Goal: Task Accomplishment & Management: Complete application form

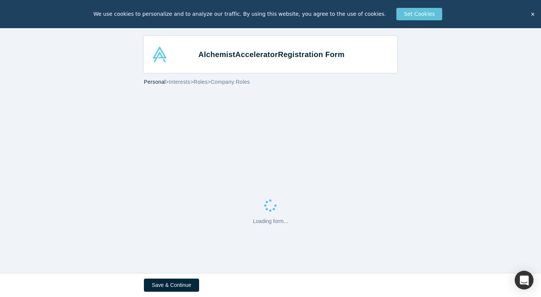
select select "US"
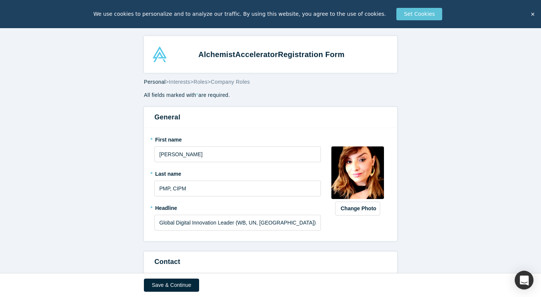
scroll to position [5, 0]
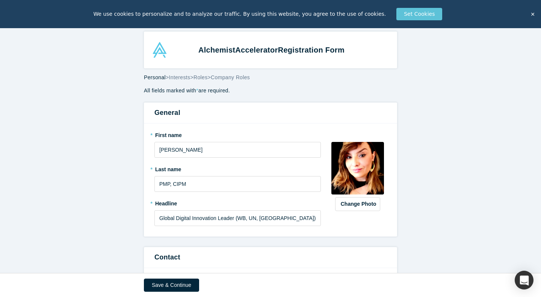
click at [365, 167] on img at bounding box center [357, 168] width 53 height 53
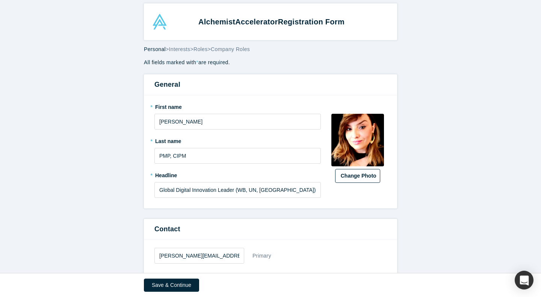
click at [360, 174] on button "Change Photo" at bounding box center [357, 176] width 45 height 14
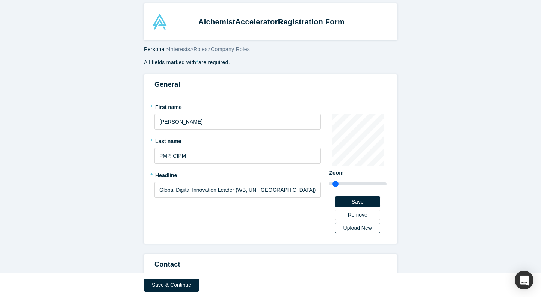
click at [362, 226] on div "Upload New" at bounding box center [357, 227] width 35 height 5
click at [0, 0] on input "Upload New" at bounding box center [0, 0] width 0 height 0
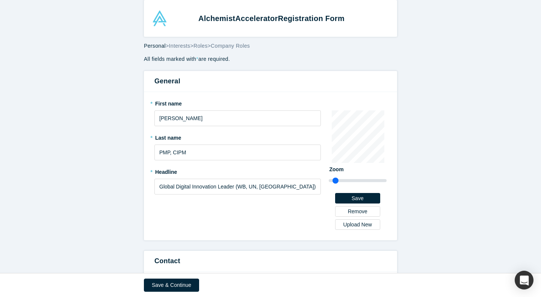
scroll to position [8, 0]
drag, startPoint x: 211, startPoint y: 117, endPoint x: 175, endPoint y: 118, distance: 36.4
click at [175, 118] on input "[PERSON_NAME]" at bounding box center [237, 118] width 166 height 16
drag, startPoint x: 175, startPoint y: 118, endPoint x: 202, endPoint y: 118, distance: 27.1
click at [201, 118] on input "[PERSON_NAME]" at bounding box center [237, 118] width 166 height 16
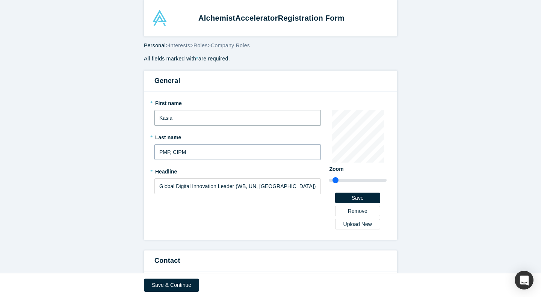
type input "Kasia"
drag, startPoint x: 192, startPoint y: 153, endPoint x: 148, endPoint y: 149, distance: 44.5
click at [154, 151] on input "PMP, CIPM" at bounding box center [237, 152] width 166 height 16
type input "j"
type input "[PERSON_NAME]"
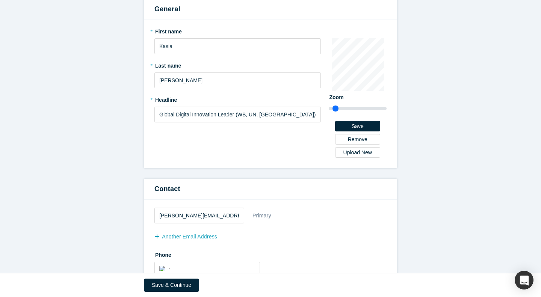
scroll to position [89, 0]
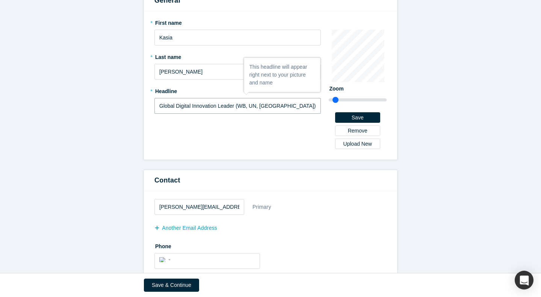
drag, startPoint x: 285, startPoint y: 107, endPoint x: 157, endPoint y: 109, distance: 127.7
click at [157, 110] on input "Global Digital Innovation Leader (WB, UN, [GEOGRAPHIC_DATA])" at bounding box center [237, 106] width 166 height 16
drag, startPoint x: 205, startPoint y: 107, endPoint x: 142, endPoint y: 109, distance: 62.4
click at [154, 109] on input "Responsible AI" at bounding box center [237, 106] width 166 height 16
paste input "AI Governance & Public Policy Lead – Emerging Tech Regulation | Responsible AI …"
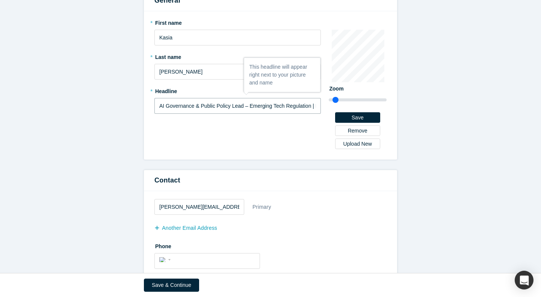
scroll to position [0, 72]
drag, startPoint x: 240, startPoint y: 107, endPoint x: 180, endPoint y: 107, distance: 60.1
click at [178, 107] on input "AI Governance & Public Policy Lead – Emerging Tech Regulation | Responsible AI …" at bounding box center [237, 106] width 166 height 16
drag, startPoint x: 169, startPoint y: 107, endPoint x: 127, endPoint y: 113, distance: 42.9
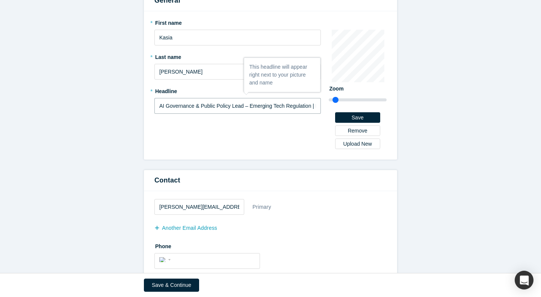
click at [154, 113] on input "AI Governance & Public Policy Lead – Emerging Tech Regulation | Responsible AI …" at bounding box center [237, 106] width 166 height 16
click at [204, 112] on input "AI Governance & Public Policy Lead – Emerging Tech Regulation | Responsible AI …" at bounding box center [237, 106] width 166 height 16
drag, startPoint x: 245, startPoint y: 107, endPoint x: 196, endPoint y: 109, distance: 48.5
click at [195, 108] on input "AI Governance & Public Policy Lead – Emerging Tech Regulation | Responsible AI …" at bounding box center [237, 106] width 166 height 16
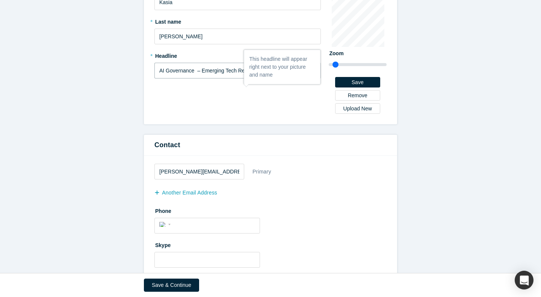
scroll to position [124, 0]
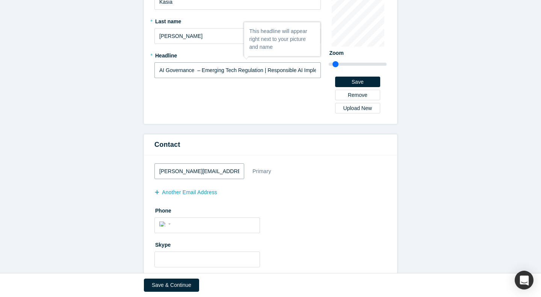
type input "AI Governance – Emerging Tech Regulation | Responsible AI Implementation"
drag, startPoint x: 241, startPoint y: 173, endPoint x: 157, endPoint y: 172, distance: 84.9
click at [156, 172] on input "[PERSON_NAME][EMAIL_ADDRESS][PERSON_NAME][DOMAIN_NAME]" at bounding box center [199, 171] width 90 height 16
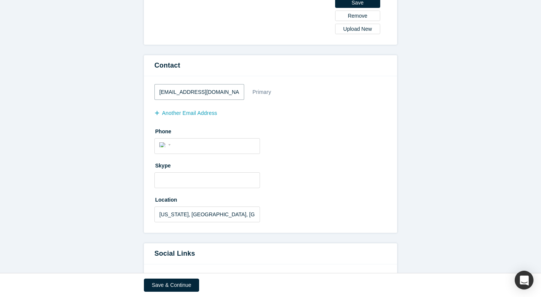
scroll to position [205, 0]
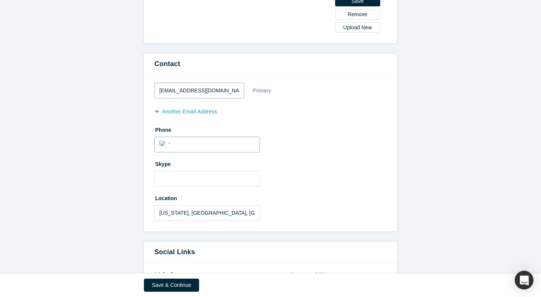
type input "[EMAIL_ADDRESS][DOMAIN_NAME]"
click at [188, 144] on input "tel" at bounding box center [214, 143] width 82 height 11
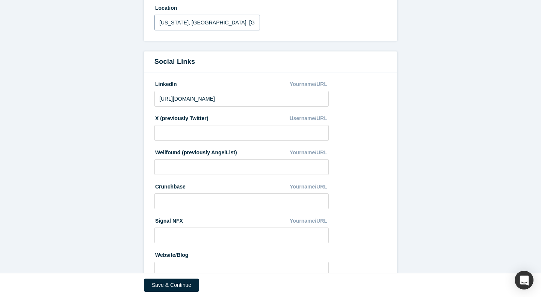
scroll to position [421, 0]
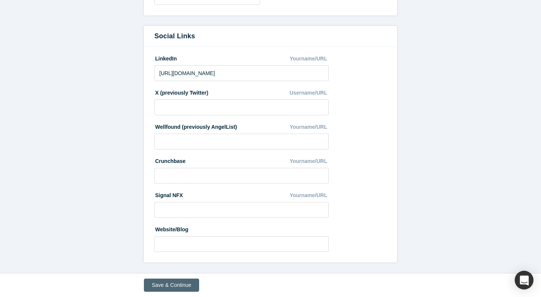
type input "[PHONE_NUMBER]"
click at [176, 284] on button "Save & Continue" at bounding box center [171, 285] width 55 height 13
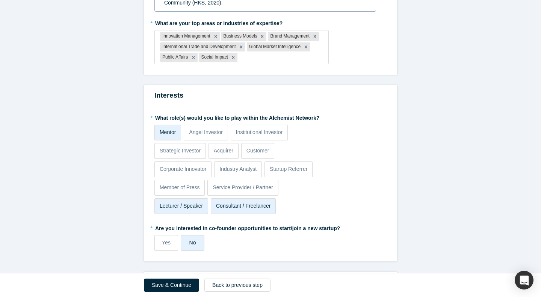
scroll to position [290, 0]
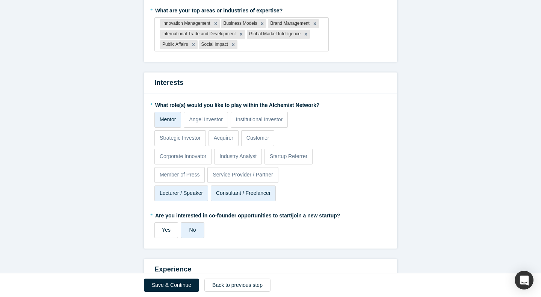
click at [169, 231] on span "Yes" at bounding box center [166, 230] width 9 height 6
click at [0, 0] on input "Yes" at bounding box center [0, 0] width 0 height 0
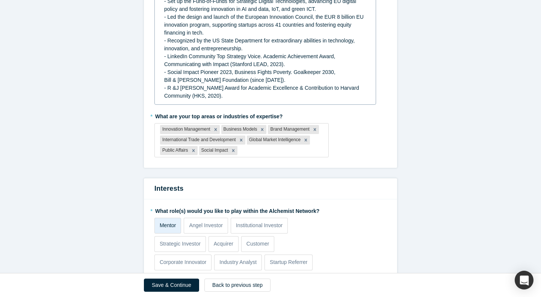
scroll to position [184, 0]
click at [257, 152] on div at bounding box center [281, 149] width 84 height 9
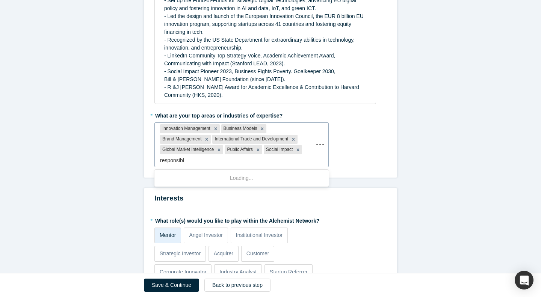
type input "responsible"
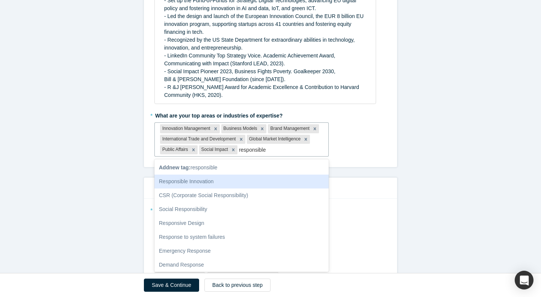
click at [231, 178] on div "Responsible Innovation" at bounding box center [241, 182] width 174 height 14
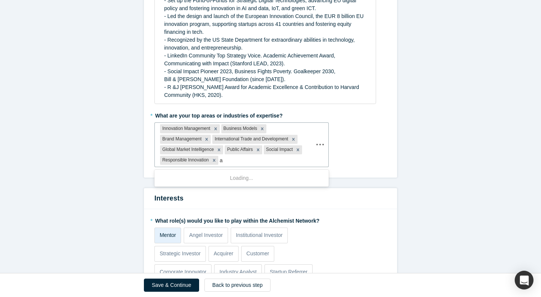
type input "ai"
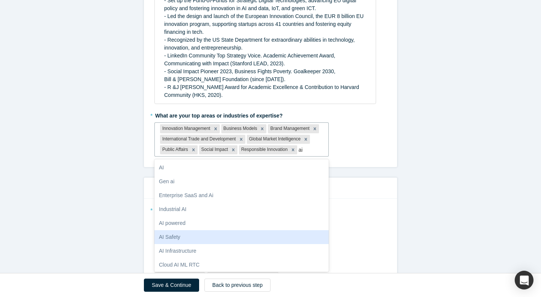
click at [208, 235] on div "AI Safety" at bounding box center [241, 237] width 174 height 14
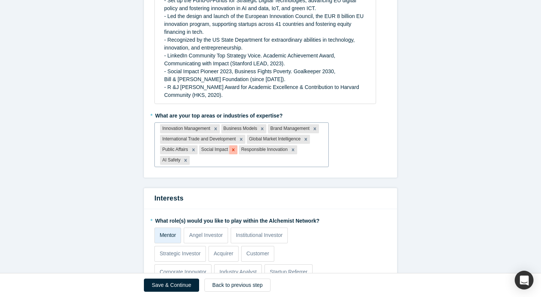
click at [233, 149] on icon "Remove Social Impact" at bounding box center [233, 149] width 5 height 5
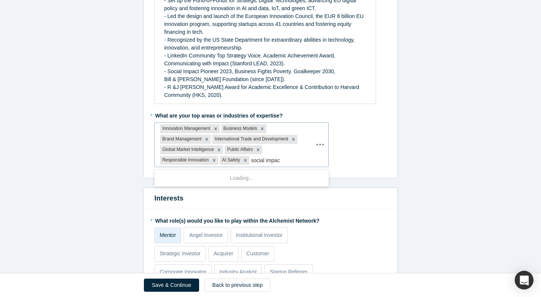
type input "social impact"
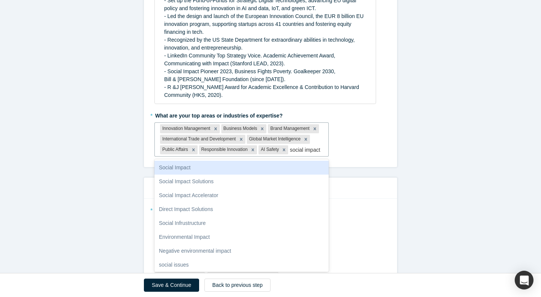
click at [303, 174] on div "Social Impact" at bounding box center [241, 168] width 174 height 14
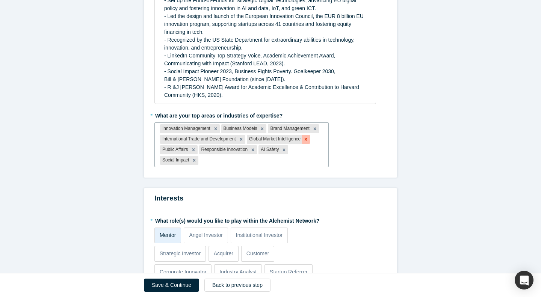
click at [306, 138] on icon "Remove Global Market Intelligence" at bounding box center [305, 139] width 5 height 5
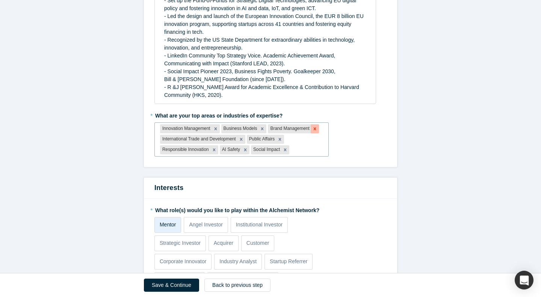
click at [315, 129] on icon "Remove Brand Management" at bounding box center [314, 128] width 5 height 5
click at [213, 128] on icon "Remove Innovation Management" at bounding box center [215, 128] width 5 height 5
click at [199, 127] on icon "Remove Business Models" at bounding box center [201, 128] width 5 height 5
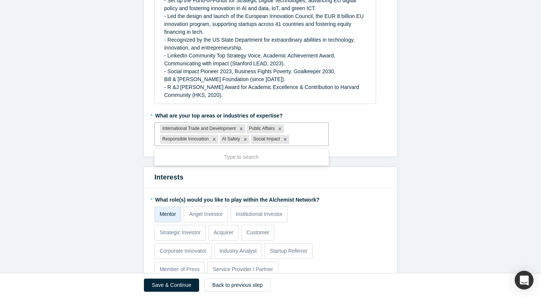
click at [321, 138] on div at bounding box center [307, 139] width 32 height 9
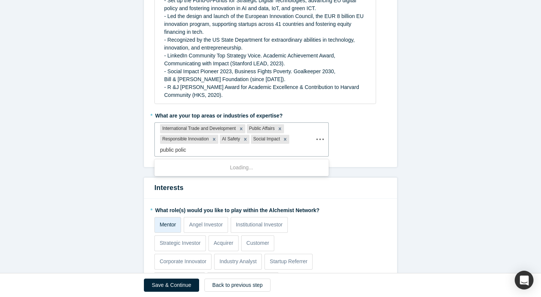
type input "public policy"
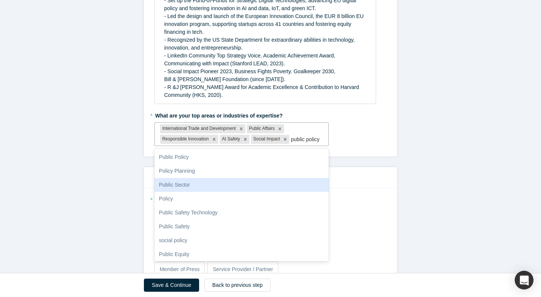
click at [223, 184] on div "Public Sector" at bounding box center [241, 185] width 174 height 14
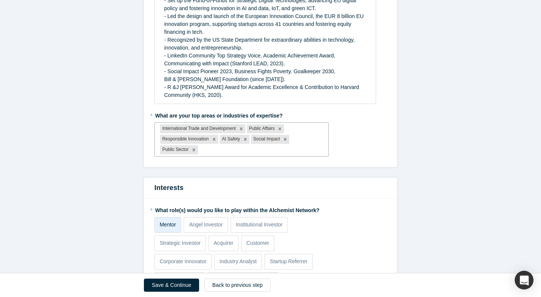
type input "p"
type input "government relat"
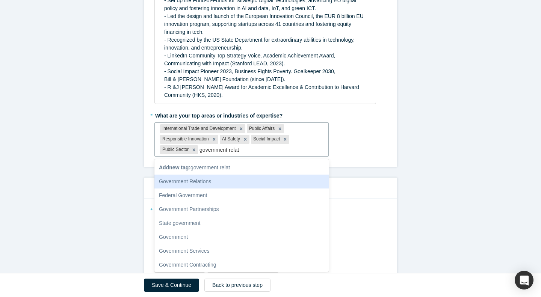
click at [203, 182] on div "Government Relations" at bounding box center [241, 182] width 174 height 14
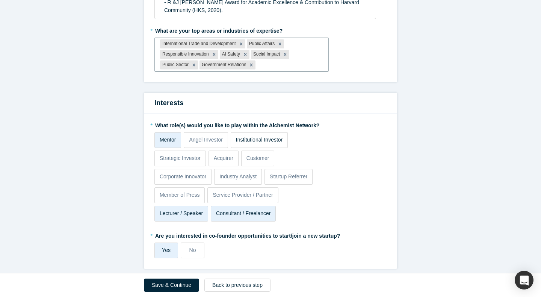
scroll to position [270, 0]
click at [291, 179] on p "Startup Referrer" at bounding box center [289, 176] width 38 height 8
click at [0, 0] on input "Startup Referrer" at bounding box center [0, 0] width 0 height 0
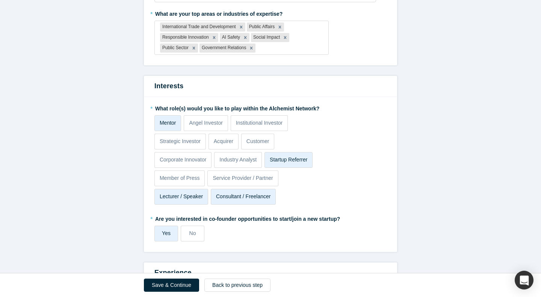
scroll to position [287, 0]
click at [192, 158] on p "Corporate Innovator" at bounding box center [183, 159] width 47 height 8
click at [0, 0] on input "Corporate Innovator" at bounding box center [0, 0] width 0 height 0
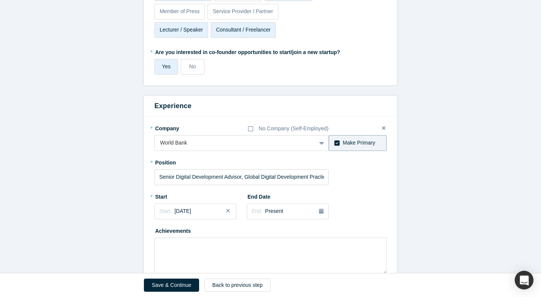
scroll to position [453, 0]
click at [206, 142] on div at bounding box center [228, 142] width 136 height 9
click at [210, 144] on div at bounding box center [228, 142] width 136 height 9
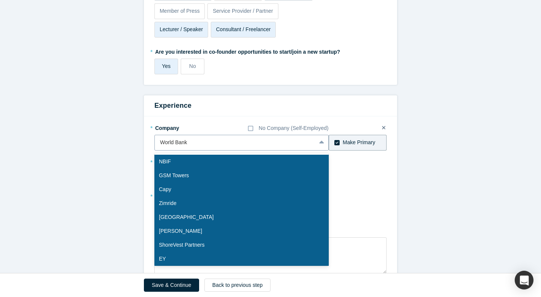
drag, startPoint x: 207, startPoint y: 142, endPoint x: 222, endPoint y: 150, distance: 17.0
click at [222, 150] on div "World Bank" at bounding box center [241, 143] width 174 height 16
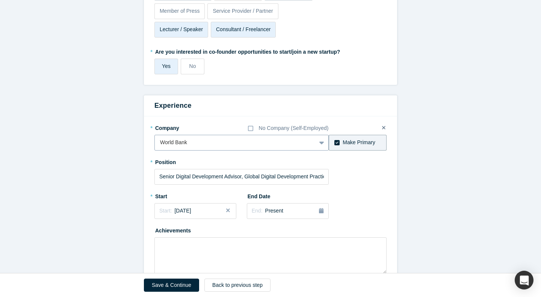
click at [257, 144] on div at bounding box center [235, 142] width 151 height 9
click at [261, 144] on div at bounding box center [235, 142] width 151 height 9
type input "w"
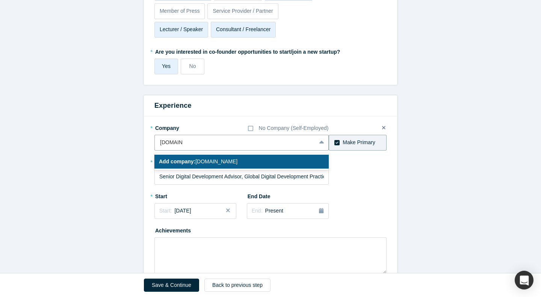
type input "[DOMAIN_NAME]"
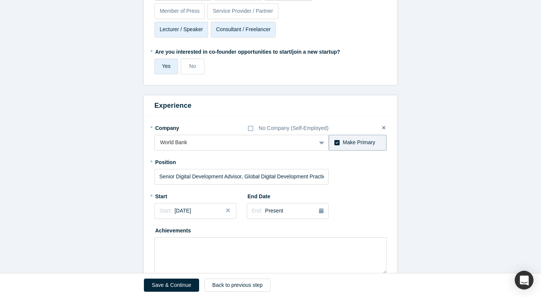
click at [350, 170] on div "* Position Senior Digital Development Advisor, Global Digital Development Pract…" at bounding box center [270, 170] width 232 height 29
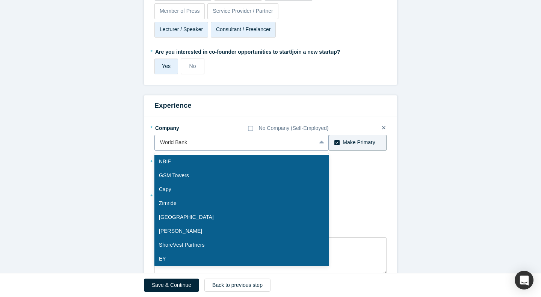
click at [201, 141] on div at bounding box center [235, 142] width 151 height 9
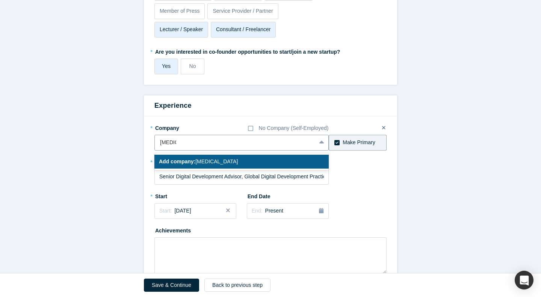
type input "WeRai"
click at [213, 161] on div "Add company: WeRai" at bounding box center [241, 162] width 174 height 14
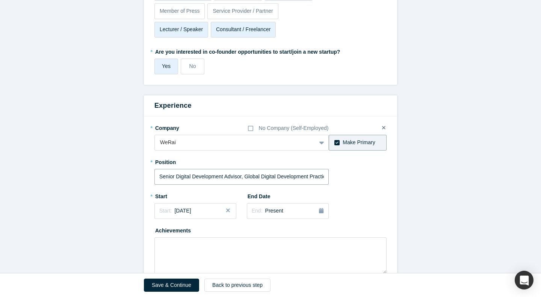
scroll to position [0, 6]
drag, startPoint x: 160, startPoint y: 178, endPoint x: 381, endPoint y: 179, distance: 221.6
click at [329, 179] on input "Senior Digital Development Advisor, Global Digital Development Practice" at bounding box center [241, 177] width 174 height 16
type input "P"
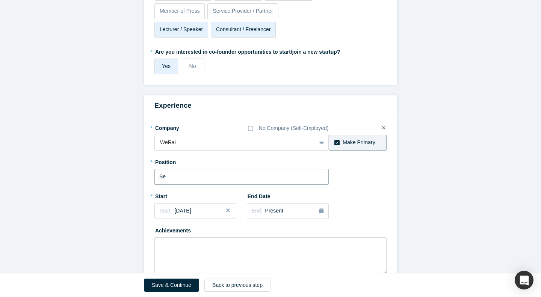
type input "S"
type input "Global Adviser & Principal"
click at [198, 212] on div "Start: [DATE]" at bounding box center [195, 211] width 72 height 8
click at [171, 248] on div "Jan" at bounding box center [170, 247] width 24 height 8
click at [208, 211] on div "Start: [DATE]" at bounding box center [195, 211] width 72 height 8
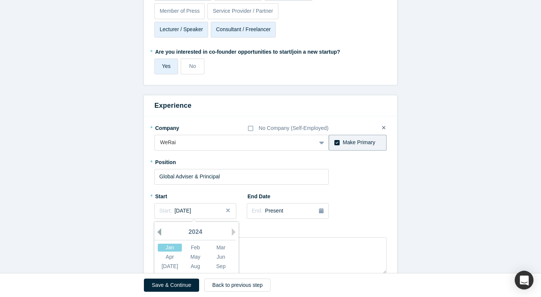
click at [158, 231] on button "Previous Year" at bounding box center [158, 232] width 8 height 8
click at [304, 231] on div "Achievements" at bounding box center [270, 249] width 232 height 50
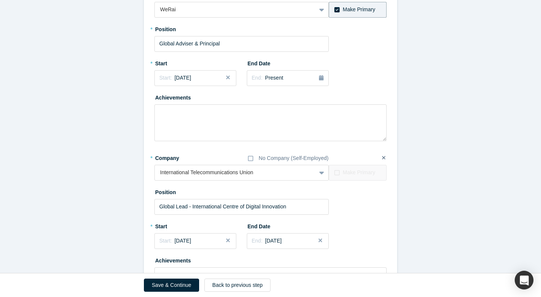
scroll to position [573, 0]
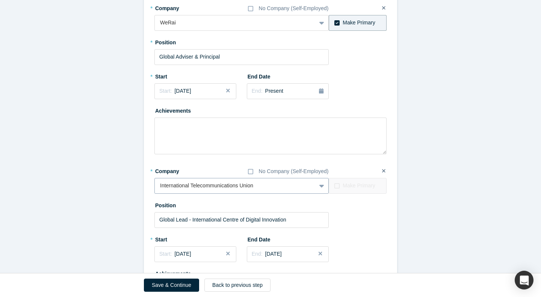
click at [273, 189] on div at bounding box center [235, 185] width 151 height 9
drag, startPoint x: 272, startPoint y: 186, endPoint x: 244, endPoint y: 187, distance: 27.8
click at [244, 187] on div at bounding box center [235, 185] width 151 height 9
type input "UK Delegation to the UN in [GEOGRAPHIC_DATA]"
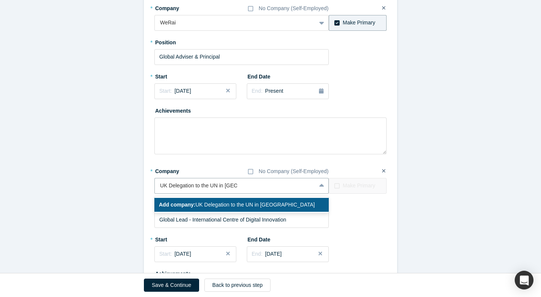
click at [259, 208] on span "Add company: UK Delegation to the UN in [GEOGRAPHIC_DATA]" at bounding box center [237, 205] width 156 height 6
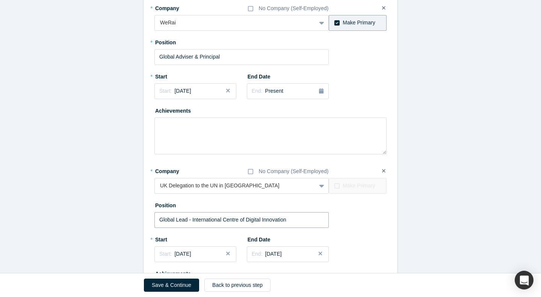
drag, startPoint x: 300, startPoint y: 219, endPoint x: 152, endPoint y: 222, distance: 147.6
click at [154, 222] on input "Global Lead - International Centre of Digital Innovation" at bounding box center [241, 220] width 174 height 16
drag, startPoint x: 203, startPoint y: 220, endPoint x: 218, endPoint y: 221, distance: 14.7
click at [218, 221] on input "Senior Adviser - AI, DAta, Tehc, Science and" at bounding box center [241, 220] width 174 height 16
drag, startPoint x: 278, startPoint y: 221, endPoint x: 230, endPoint y: 218, distance: 47.8
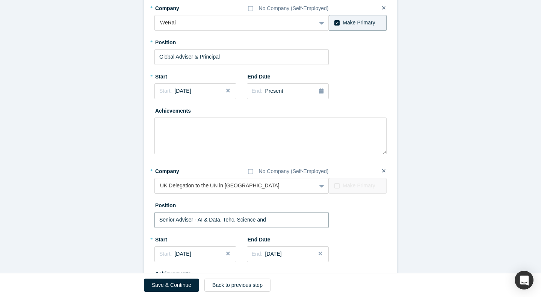
click at [229, 220] on input "Senior Adviser - AI & Data, Tehc, Science and" at bounding box center [241, 220] width 174 height 16
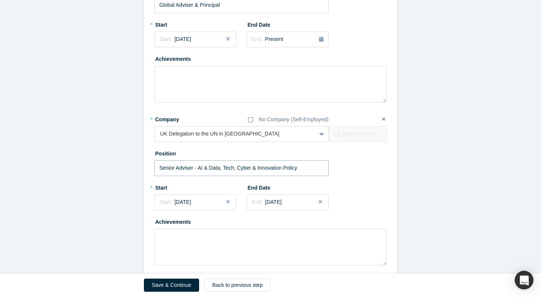
scroll to position [635, 0]
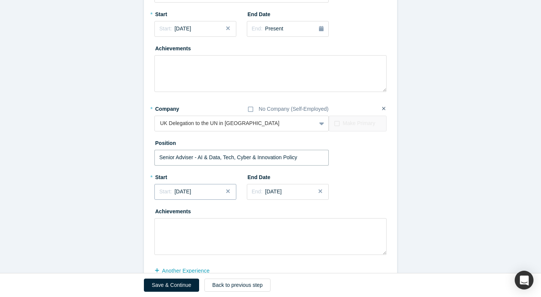
type input "Senior Adviser - AI & Data, Tech, Cyber & Innovation Policy"
click at [191, 190] on span "[DATE]" at bounding box center [182, 192] width 17 height 6
click at [199, 238] on div "May" at bounding box center [195, 238] width 24 height 8
click at [191, 193] on span "[DATE]" at bounding box center [182, 192] width 17 height 6
click at [231, 213] on div "2021" at bounding box center [195, 213] width 82 height 16
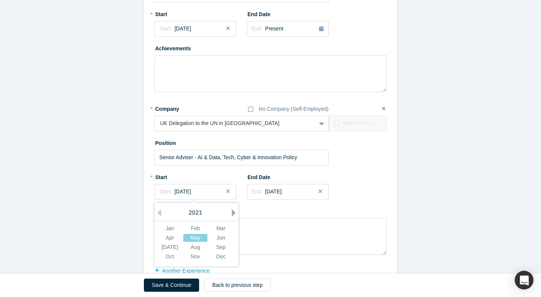
click at [233, 213] on button "Next Year" at bounding box center [236, 213] width 8 height 8
click at [233, 213] on div "2022" at bounding box center [195, 213] width 82 height 16
click at [234, 213] on div "2022" at bounding box center [195, 213] width 82 height 16
click at [201, 210] on div "2022" at bounding box center [195, 213] width 82 height 16
click at [319, 191] on button "Close" at bounding box center [322, 192] width 11 height 16
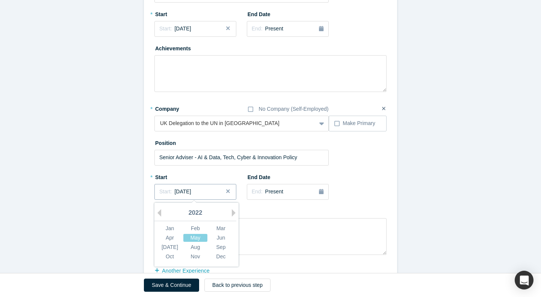
click at [202, 193] on div "Start: [DATE]" at bounding box center [195, 192] width 72 height 8
click at [232, 214] on button "Next Year" at bounding box center [236, 213] width 8 height 8
click at [198, 237] on div "May" at bounding box center [195, 238] width 24 height 8
click at [294, 195] on div "End: Present" at bounding box center [288, 192] width 72 height 8
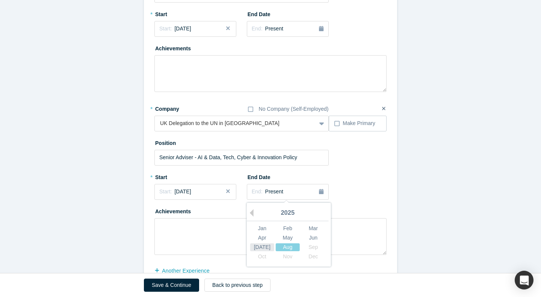
click at [263, 249] on div "[DATE]" at bounding box center [262, 247] width 24 height 8
click at [199, 226] on textarea at bounding box center [270, 236] width 232 height 37
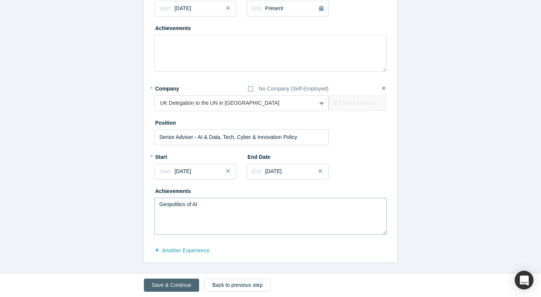
type textarea "Geopolitics of AI"
click at [174, 283] on button "Save & Continue" at bounding box center [171, 285] width 55 height 13
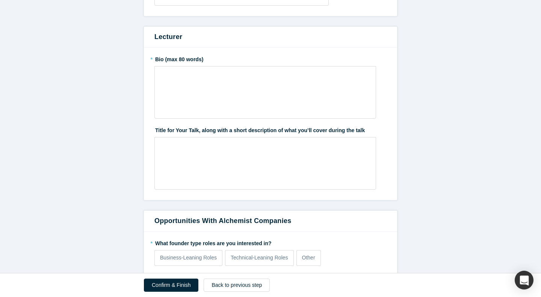
scroll to position [0, 0]
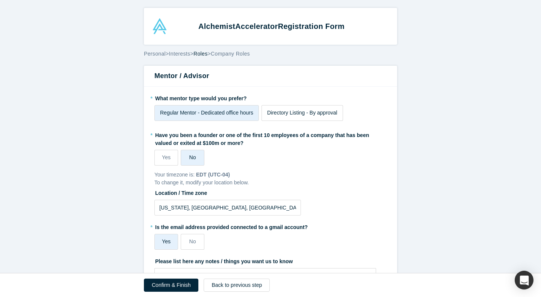
click at [302, 111] on span "Directory Listing - By approval" at bounding box center [302, 113] width 70 height 6
click at [0, 0] on input "Directory Listing - By approval" at bounding box center [0, 0] width 0 height 0
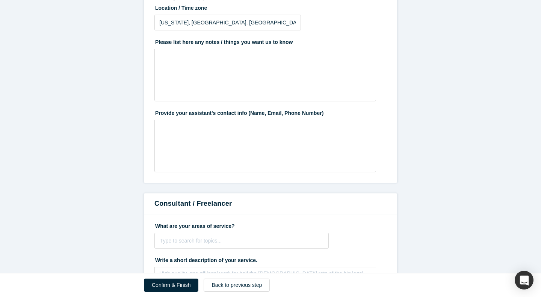
scroll to position [190, 0]
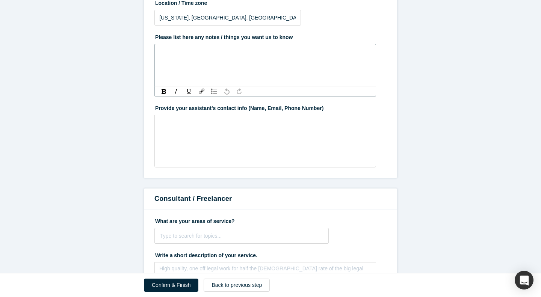
click at [196, 58] on div "rdw-editor" at bounding box center [265, 53] width 211 height 12
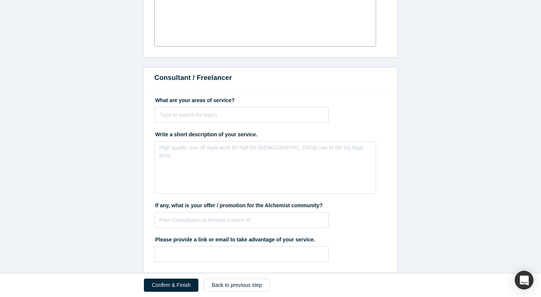
scroll to position [311, 0]
click at [225, 112] on div at bounding box center [241, 114] width 163 height 9
type input "ai safety"
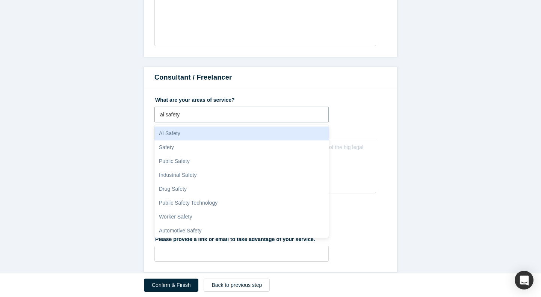
click at [230, 133] on div "AI Safety" at bounding box center [241, 134] width 174 height 14
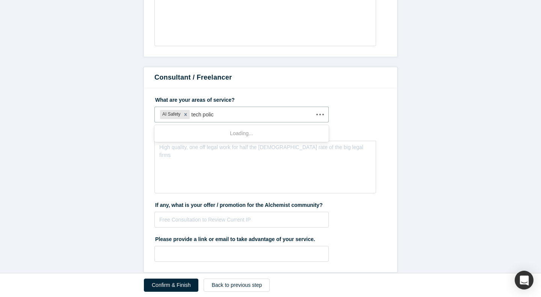
type input "tech policy"
drag, startPoint x: 233, startPoint y: 114, endPoint x: 205, endPoint y: 114, distance: 27.8
click at [205, 114] on div at bounding box center [250, 114] width 118 height 9
type input "Technology policy"
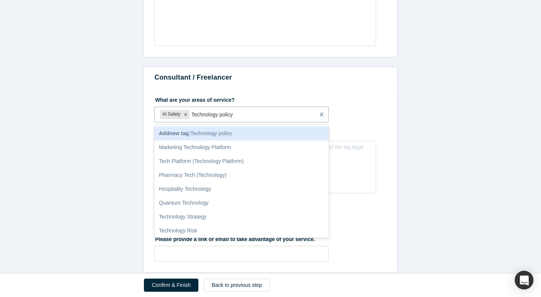
click at [219, 132] on span "Add new tag : Technology policy" at bounding box center [195, 133] width 73 height 6
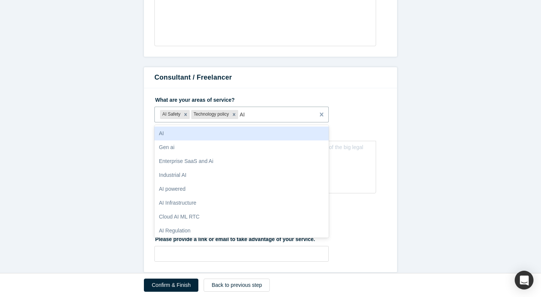
type input "A"
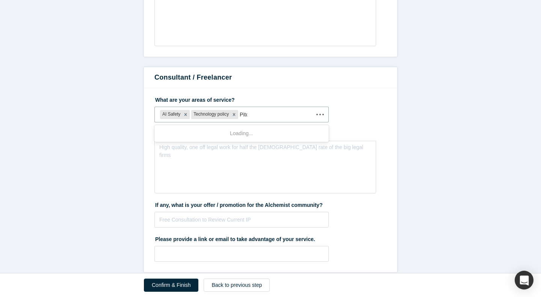
type input "Pitch"
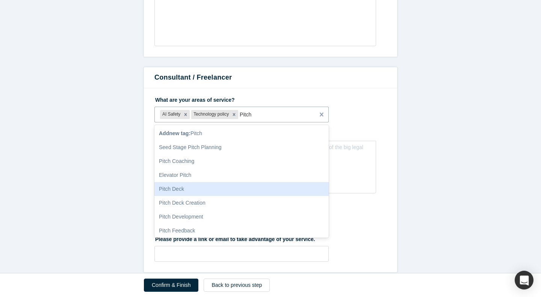
click at [183, 191] on div "Pitch Deck" at bounding box center [241, 189] width 174 height 14
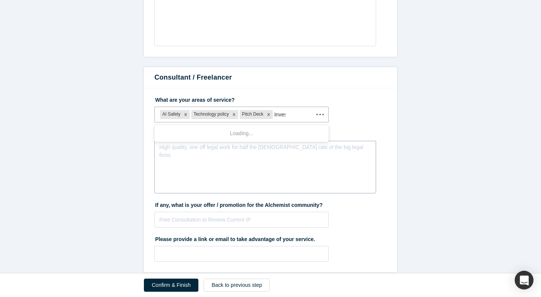
type input "Invest"
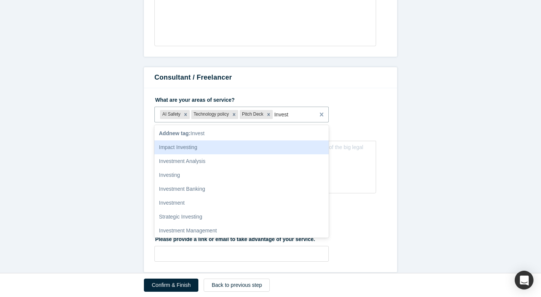
click at [213, 148] on div "Impact Investing" at bounding box center [241, 147] width 174 height 14
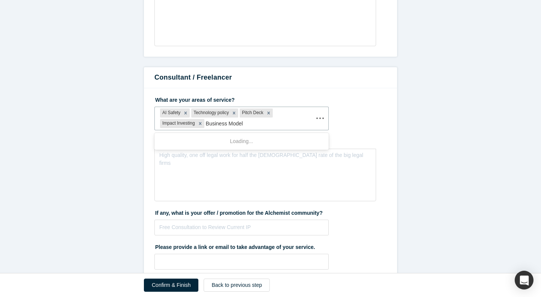
type input "Business Models"
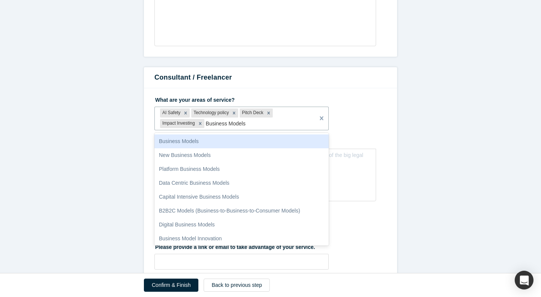
click at [213, 142] on div "Business Models" at bounding box center [241, 141] width 174 height 14
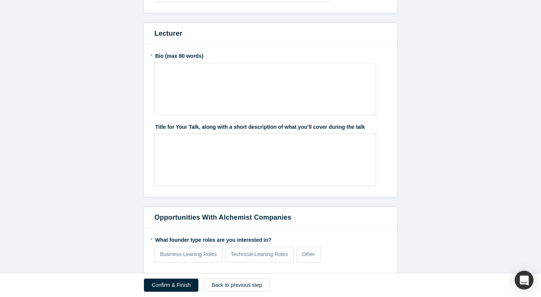
scroll to position [746, 0]
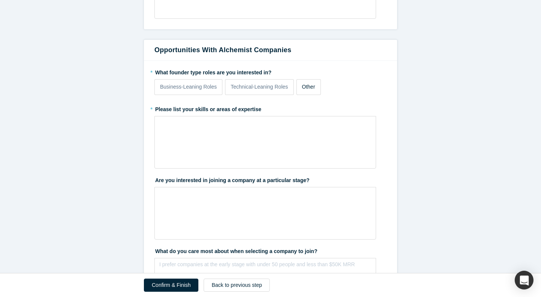
click at [310, 88] on p "Other" at bounding box center [308, 87] width 13 height 8
click at [0, 0] on input "Other" at bounding box center [0, 0] width 0 height 0
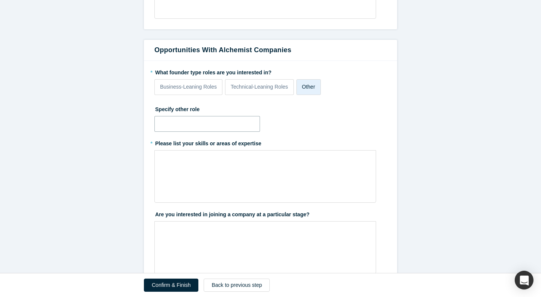
click at [211, 122] on input "text" at bounding box center [207, 124] width 106 height 16
click at [206, 91] on p "Business-Leaning Roles" at bounding box center [188, 87] width 57 height 8
click at [0, 0] on input "Business-Leaning Roles" at bounding box center [0, 0] width 0 height 0
click at [199, 128] on input "text" at bounding box center [207, 124] width 106 height 16
type input "Public Affairs and Responsible AI"
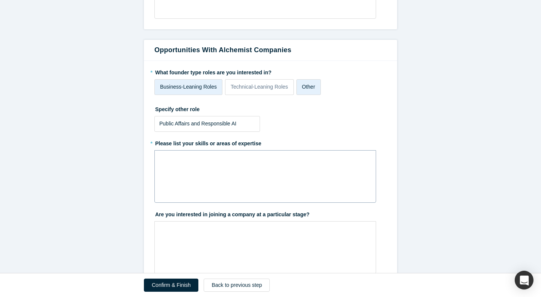
click at [203, 183] on div "rdw-wrapper" at bounding box center [265, 176] width 222 height 53
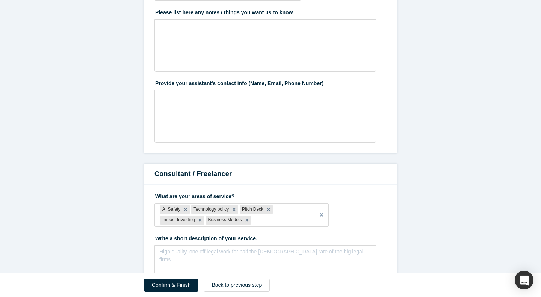
scroll to position [286, 0]
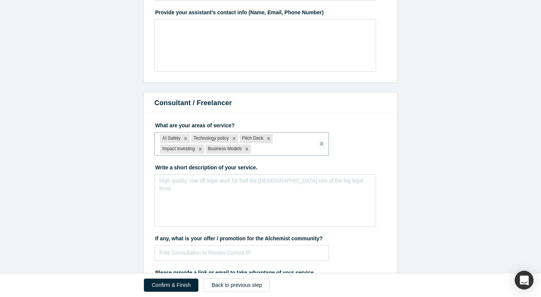
click at [267, 146] on div at bounding box center [280, 149] width 57 height 9
type input "Partnerships"
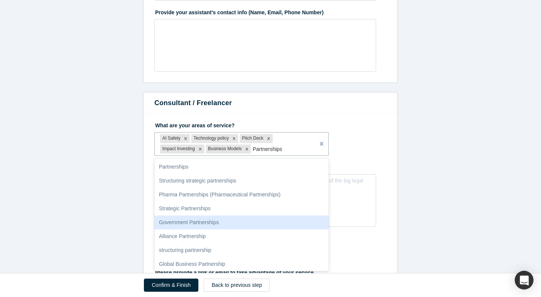
click at [227, 217] on div "Government Partnerships" at bounding box center [241, 223] width 174 height 14
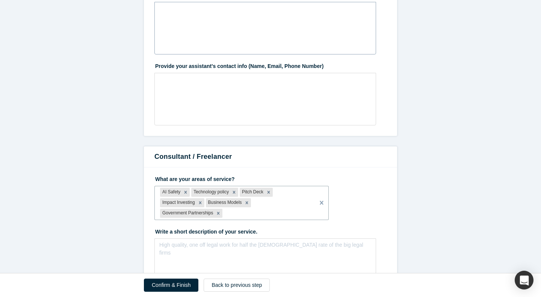
scroll to position [287, 0]
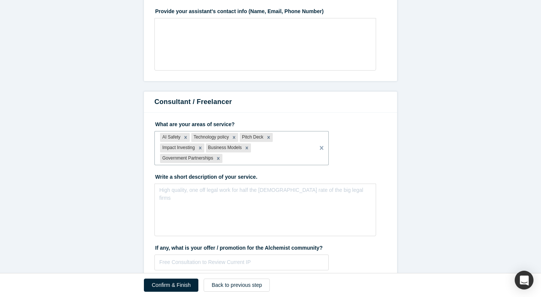
click at [178, 191] on div "rdw-editor" at bounding box center [265, 193] width 202 height 8
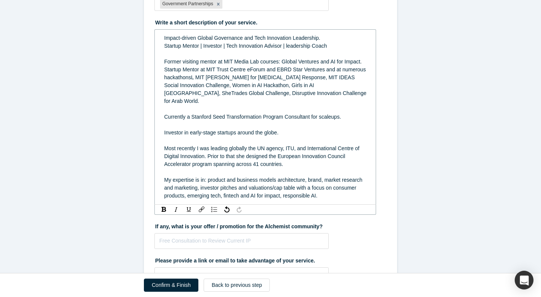
scroll to position [411, 0]
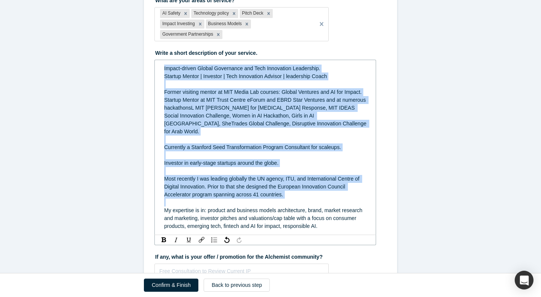
drag, startPoint x: 165, startPoint y: 70, endPoint x: 307, endPoint y: 195, distance: 189.5
click at [307, 195] on div "Impact-driven Global Governance and Tech Innovation Leadership. Startup Mentor …" at bounding box center [265, 148] width 202 height 166
copy div "Impact-driven Global Governance and Tech Innovation Leadership. Startup Mentor …"
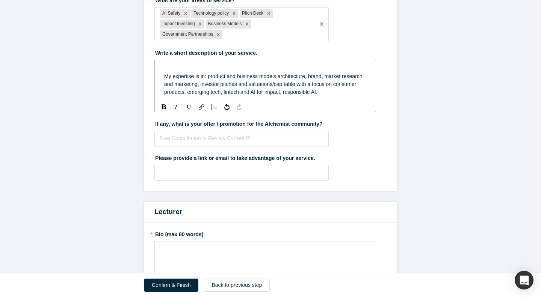
click at [163, 77] on div "My expertise is in: product and business models architecture, brand, market res…" at bounding box center [265, 80] width 211 height 36
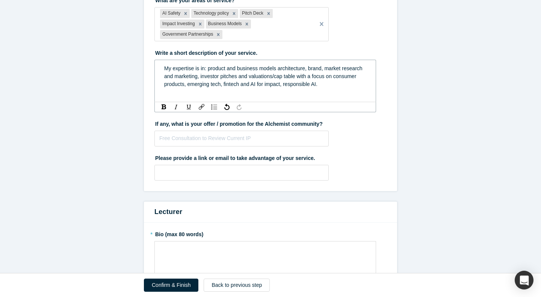
click at [335, 84] on div "My expertise is in: product and business models architecture, brand, market res…" at bounding box center [265, 77] width 202 height 24
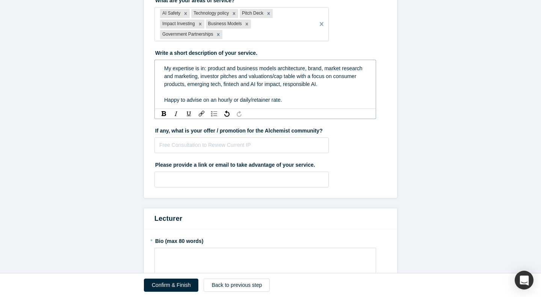
click at [285, 85] on span "My expertise is in: product and business models architecture, brand, market res…" at bounding box center [263, 76] width 199 height 22
drag, startPoint x: 323, startPoint y: 85, endPoint x: 282, endPoint y: 85, distance: 40.6
click at [282, 85] on div "My expertise is in: product and business models architecture, brand, market res…" at bounding box center [265, 77] width 202 height 24
click at [208, 68] on span "My expertise is in: product and business models architecture, brand, market res…" at bounding box center [263, 76] width 199 height 22
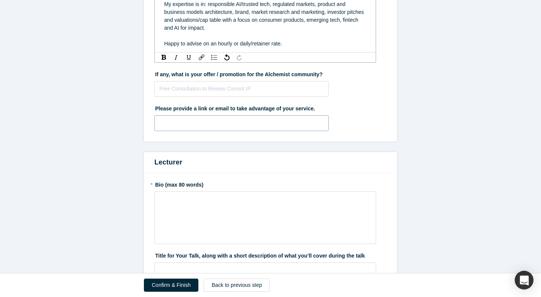
scroll to position [476, 0]
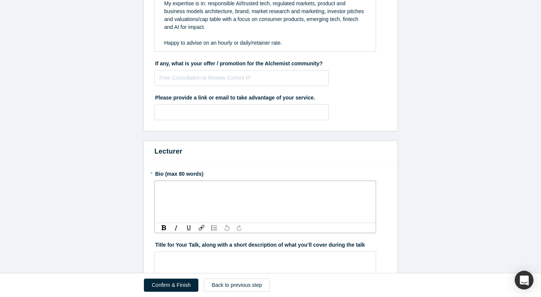
click at [216, 203] on div "rdw-wrapper" at bounding box center [265, 202] width 222 height 42
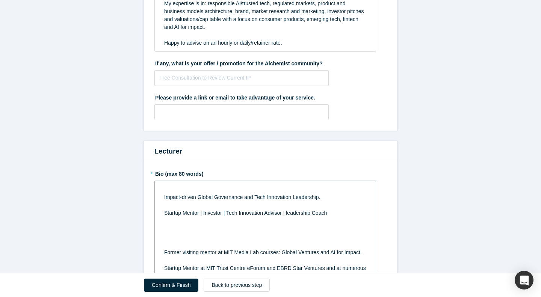
click at [164, 196] on span "Impact-driven Global Governance and Tech Innovation Leadership." at bounding box center [242, 197] width 156 height 6
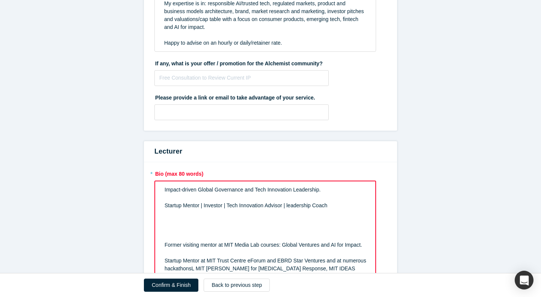
click at [165, 207] on span "Startup Mentor | Investor | Tech Innovation Advisor | leadership Coach" at bounding box center [246, 205] width 163 height 6
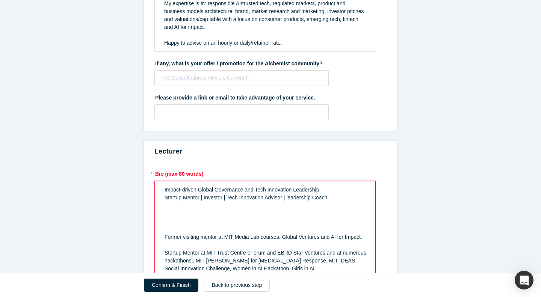
click at [290, 197] on span "Startup Mentor | Investor | Tech Innovation Advisor | leadership Coach" at bounding box center [246, 198] width 163 height 6
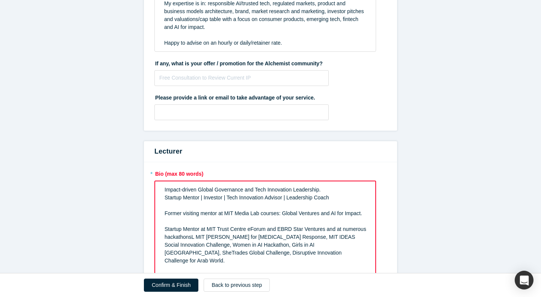
click at [365, 211] on div "Former visiting mentor at MIT Media Lab courses: Global Ventures and AI for Imp…" at bounding box center [266, 214] width 202 height 8
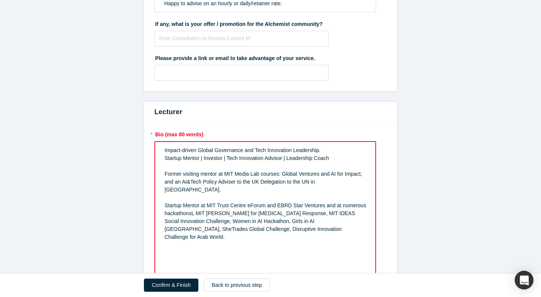
scroll to position [544, 0]
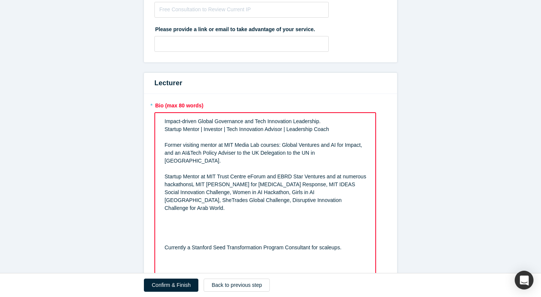
click at [211, 236] on div "rdw-editor" at bounding box center [266, 240] width 202 height 8
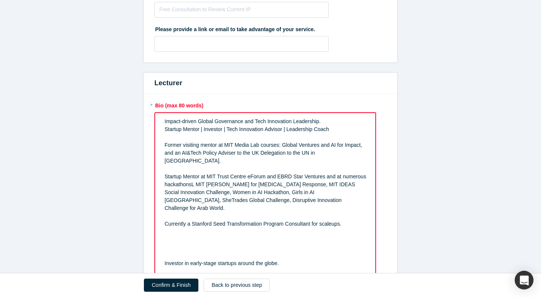
click at [206, 252] on div "rdw-editor" at bounding box center [266, 256] width 202 height 8
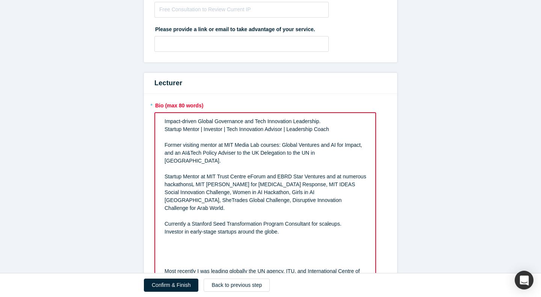
click at [172, 260] on div "rdw-editor" at bounding box center [266, 264] width 202 height 8
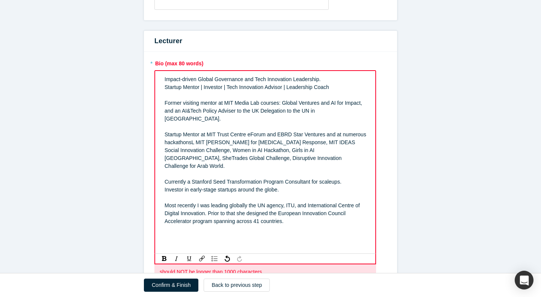
scroll to position [586, 0]
click at [164, 128] on div "Impact-driven Global Governance and Tech Innovation Leadership. Startup Mentor …" at bounding box center [265, 163] width 211 height 178
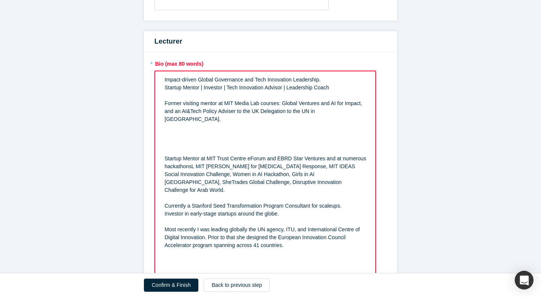
click at [175, 131] on div "rdw-editor" at bounding box center [266, 135] width 202 height 8
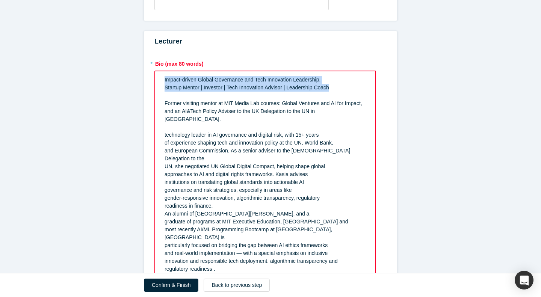
drag, startPoint x: 338, startPoint y: 88, endPoint x: 157, endPoint y: 83, distance: 181.5
click at [157, 82] on div "Impact-driven Global Governance and Tech Innovation Leadership. Startup Mentor …" at bounding box center [265, 242] width 222 height 342
click at [180, 89] on span "Startup Mentor | Investor | Tech Innovation Advisor | Leadership Coach" at bounding box center [247, 88] width 165 height 6
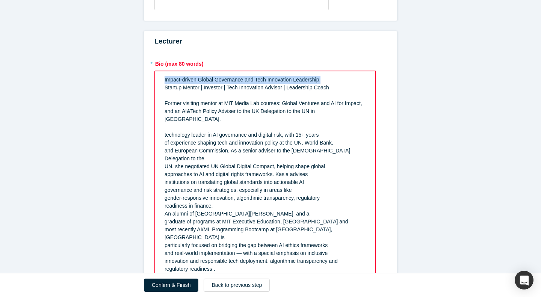
drag, startPoint x: 326, startPoint y: 80, endPoint x: 153, endPoint y: 81, distance: 172.8
click at [154, 81] on div "Impact-driven Global Governance and Tech Innovation Leadership. Startup Mentor …" at bounding box center [265, 242] width 222 height 342
click at [166, 132] on span "technology leader in AI governance and digital risk, with 15+ years" at bounding box center [242, 135] width 154 height 6
click at [338, 112] on div "Former visiting mentor at MIT Media Lab courses: Global Ventures and AI for Imp…" at bounding box center [266, 112] width 202 height 24
click at [163, 86] on div "Startup Mentor | Investor | Tech Innovation Advisor | Leadership Coach Former v…" at bounding box center [265, 242] width 211 height 336
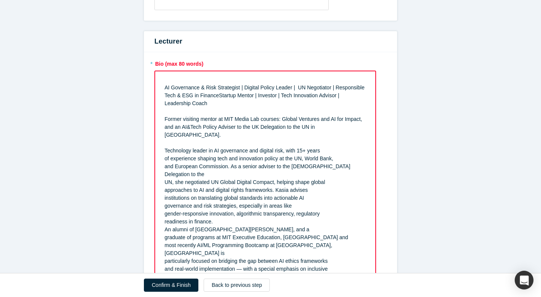
click at [165, 86] on span "AI Governance & Risk Strategist | Digital Policy Leader | UN Negotiator | Respo…" at bounding box center [265, 96] width 201 height 22
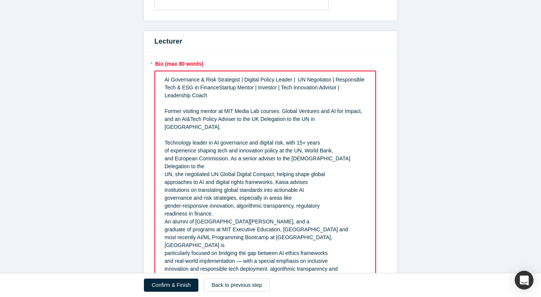
click at [218, 87] on span "AI Governance & Risk Strategist | Digital Policy Leader | UN Negotiator | Respo…" at bounding box center [265, 88] width 201 height 22
click at [164, 143] on div "AI Governance & Risk Strategist | Digital Policy Leader | UN Negotiator | Respo…" at bounding box center [265, 246] width 211 height 344
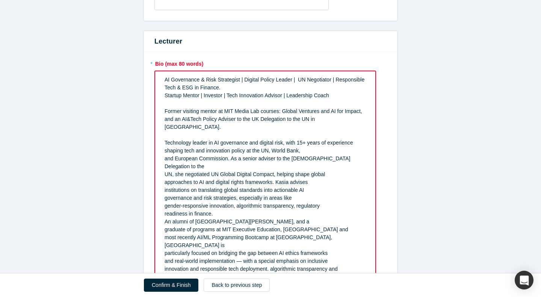
click at [164, 152] on div "AI Governance & Risk Strategist | Digital Policy Leader | UN Negotiator | Respo…" at bounding box center [265, 246] width 211 height 344
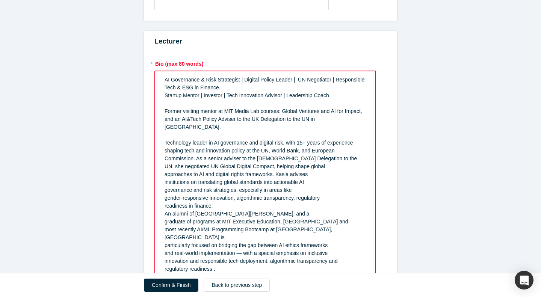
click at [165, 163] on span "UN, she negotiated UN Global Digital Compact, helping shape global" at bounding box center [245, 166] width 160 height 6
drag, startPoint x: 164, startPoint y: 158, endPoint x: 220, endPoint y: 159, distance: 55.6
click at [220, 159] on div "AI Governance & Risk Strategist | Digital Policy Leader | UN Negotiator | Respo…" at bounding box center [265, 242] width 211 height 336
click at [170, 159] on span "Technology leader in AI governance and digital risk, with 15+ years of experien…" at bounding box center [264, 155] width 198 height 30
click at [279, 171] on span "approaches to AI and digital rights frameworks. Kasia advises" at bounding box center [236, 174] width 143 height 6
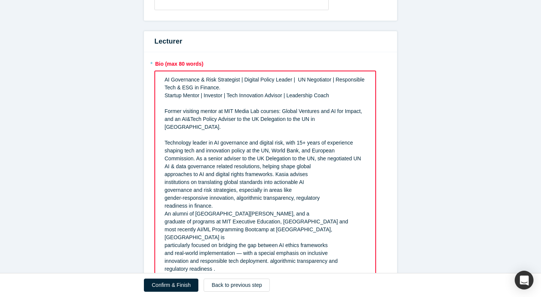
click at [277, 171] on span "approaches to AI and digital rights frameworks. Kasia advises" at bounding box center [236, 174] width 143 height 6
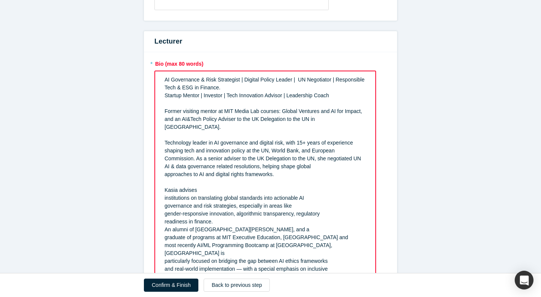
click at [326, 151] on span "Technology leader in AI governance and digital risk, with 15+ years of experien…" at bounding box center [264, 155] width 198 height 30
drag, startPoint x: 178, startPoint y: 183, endPoint x: 165, endPoint y: 183, distance: 12.8
click at [165, 187] on span "Kasia advises" at bounding box center [181, 190] width 32 height 6
drag, startPoint x: 211, startPoint y: 184, endPoint x: 163, endPoint y: 182, distance: 48.5
click at [163, 182] on div "AI Governance & Risk Strategist | Digital Policy Leader | UN Negotiator | Respo…" at bounding box center [265, 250] width 211 height 352
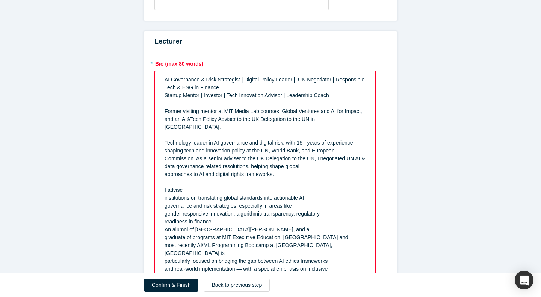
click at [162, 190] on div "AI Governance & Risk Strategist | Digital Policy Leader | UN Negotiator | Respo…" at bounding box center [265, 250] width 211 height 352
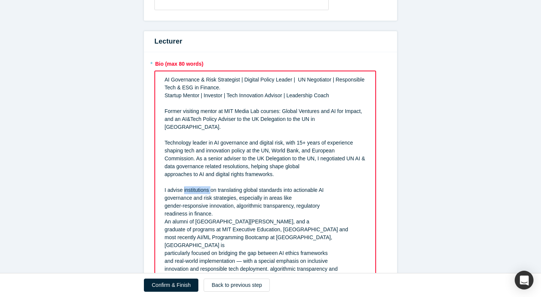
drag, startPoint x: 210, startPoint y: 184, endPoint x: 184, endPoint y: 183, distance: 26.3
click at [184, 187] on span "I advise institutions on translating global standards into actionable AI" at bounding box center [244, 190] width 159 height 6
click at [165, 195] on span "governance and risk strategies, especially in areas like" at bounding box center [228, 198] width 127 height 6
click at [222, 210] on div "readiness in finance." at bounding box center [266, 214] width 202 height 8
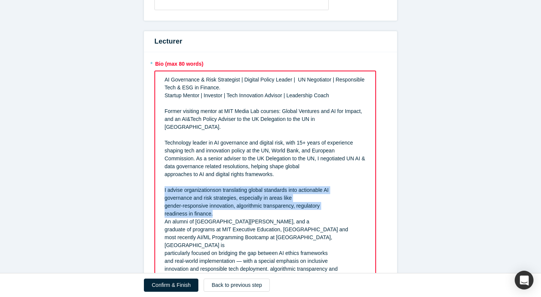
drag, startPoint x: 225, startPoint y: 204, endPoint x: 162, endPoint y: 183, distance: 66.4
click at [162, 183] on div "AI Governance & Risk Strategist | Digital Policy Leader | UN Negotiator | Respo…" at bounding box center [265, 246] width 211 height 344
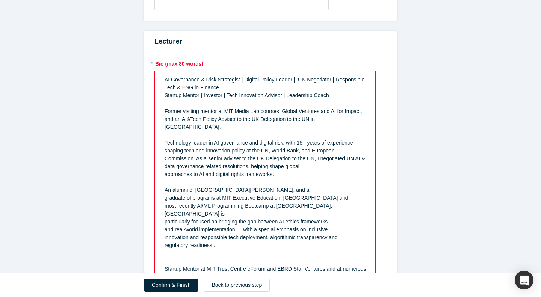
click at [163, 191] on div "AI Governance & Risk Strategist | Digital Policy Leader | UN Negotiator | Respo…" at bounding box center [265, 230] width 211 height 312
click at [192, 191] on span "An alumni of [GEOGRAPHIC_DATA][PERSON_NAME], and a graduate of programs at MIT …" at bounding box center [264, 194] width 198 height 14
click at [165, 203] on span "most recently AI/ML Programming Bootcamp at [GEOGRAPHIC_DATA], [GEOGRAPHIC_DATA…" at bounding box center [249, 210] width 169 height 14
click at [165, 219] on span "particularly focused on bridging the gap between AI ethics frameworks" at bounding box center [246, 222] width 163 height 6
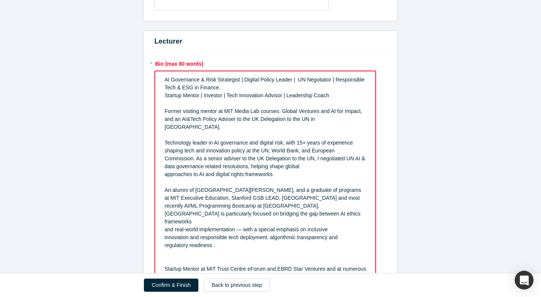
click at [165, 226] on span "and real-world implementation — with a special emphasis on inclusive" at bounding box center [246, 229] width 163 height 6
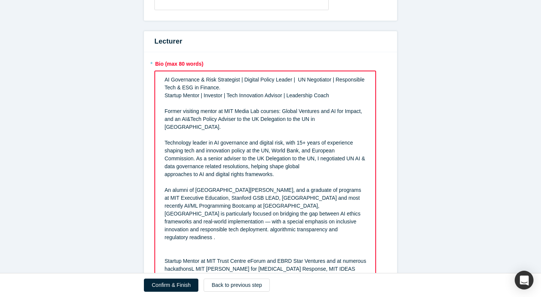
click at [163, 223] on div "AI Governance & Risk Strategist | Digital Policy Leader | UN Negotiator | Respo…" at bounding box center [265, 226] width 211 height 304
click at [164, 231] on div "AI Governance & Risk Strategist | Digital Policy Leader | UN Negotiator | Respo…" at bounding box center [265, 226] width 211 height 304
click at [167, 249] on div "rdw-editor" at bounding box center [266, 253] width 202 height 8
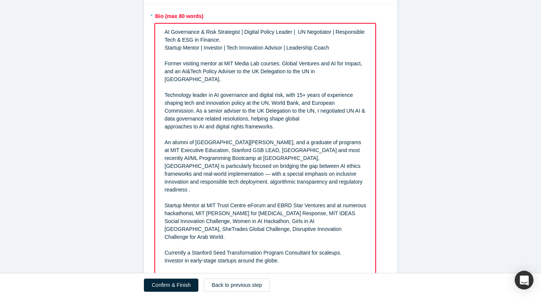
scroll to position [634, 0]
drag, startPoint x: 271, startPoint y: 150, endPoint x: 251, endPoint y: 151, distance: 19.6
click at [251, 151] on span "An alumni of [GEOGRAPHIC_DATA][PERSON_NAME], and a graduate of programs at MIT …" at bounding box center [264, 165] width 199 height 53
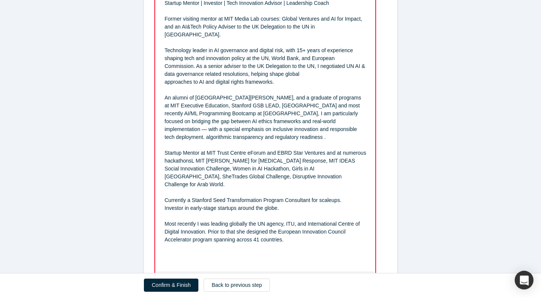
scroll to position [686, 0]
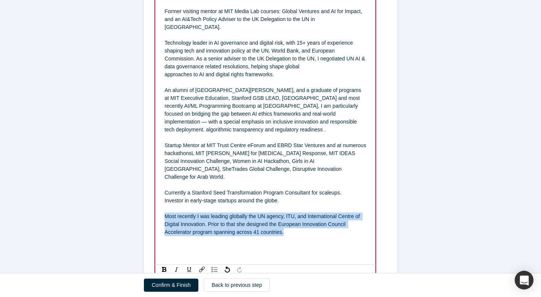
drag, startPoint x: 296, startPoint y: 219, endPoint x: 160, endPoint y: 199, distance: 136.7
click at [160, 199] on div "AI Governance & Risk Strategist | Digital Policy Leader | UN Negotiator | Respo…" at bounding box center [265, 118] width 211 height 288
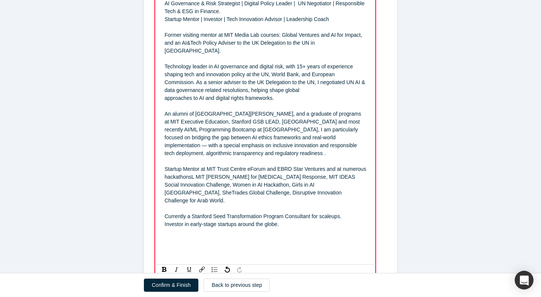
scroll to position [684, 0]
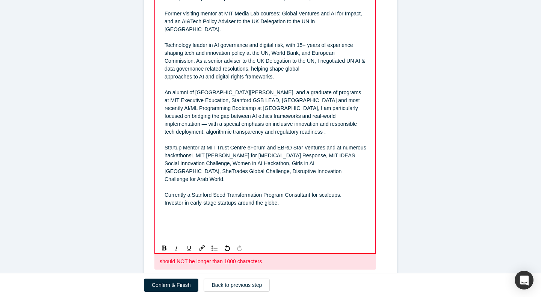
click at [193, 231] on div "rdw-editor" at bounding box center [266, 235] width 202 height 8
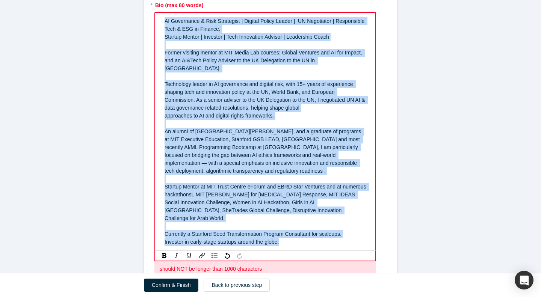
scroll to position [625, 0]
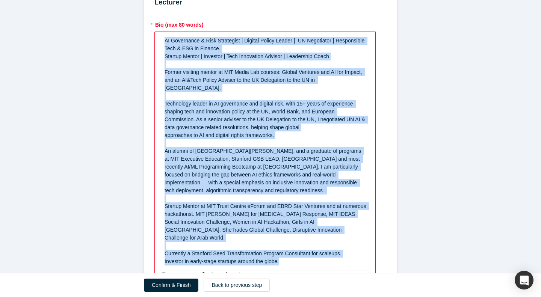
drag, startPoint x: 285, startPoint y: 216, endPoint x: 164, endPoint y: 39, distance: 214.5
click at [164, 39] on div "AI Governance & Risk Strategist | Digital Policy Leader | UN Negotiator | Respo…" at bounding box center [265, 151] width 211 height 233
copy div "LO Ipsumdolor & Sita Consectetu | Adipisc Elitse Doeius | TE Incididunt | Utlab…"
drag, startPoint x: 166, startPoint y: 39, endPoint x: 306, endPoint y: 258, distance: 260.0
click at [306, 258] on div "AI Governance & Risk Strategist | Digital Policy Leader | UN Negotiator | Respo…" at bounding box center [265, 151] width 222 height 239
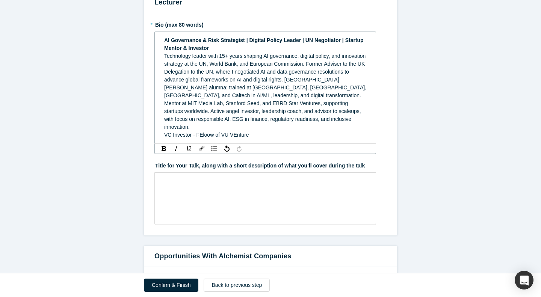
click at [201, 132] on span "VC Investor - FEloow of VU VEnture" at bounding box center [206, 135] width 85 height 6
drag, startPoint x: 208, startPoint y: 128, endPoint x: 199, endPoint y: 127, distance: 8.7
click at [199, 132] on span "VC Investor - Flloow of VU VEnture" at bounding box center [205, 135] width 82 height 6
click at [234, 132] on span "VC Investor - Fellow of VU VEnture" at bounding box center [205, 135] width 82 height 6
click at [249, 131] on div "VC Investor - Fellow of VU Venture" at bounding box center [265, 135] width 202 height 8
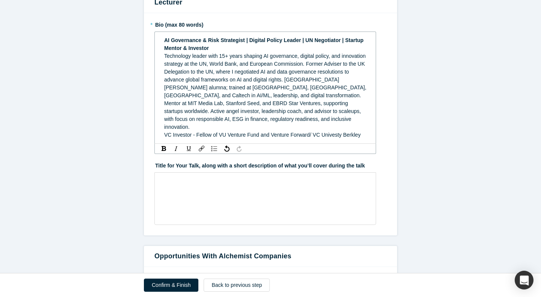
click at [335, 132] on span "VC Investor - Fellow of VU Venture Fund and Venture Forward/ VC Univesty Berkley" at bounding box center [262, 135] width 196 height 6
click at [339, 132] on span "VC Investor - Fellow of VU Venture Fund and Venture Forward/ VC Universty Berkl…" at bounding box center [263, 135] width 198 height 6
click at [338, 132] on span "VC Investor - Fellow of VU Venture Fund and Venture Forward/ VC Universty Berkl…" at bounding box center [263, 135] width 198 height 6
click at [362, 132] on span "VC Investor - Fellow of VU Venture Fund and Venture Forward/ VC University Berk…" at bounding box center [263, 135] width 199 height 6
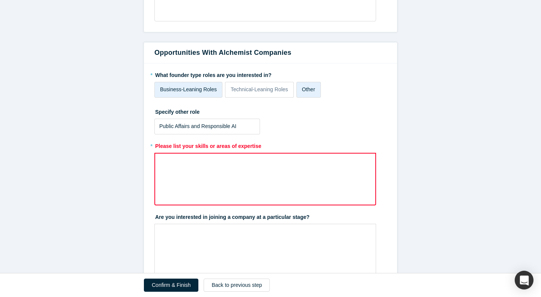
scroll to position [826, 0]
click at [198, 160] on div "rdw-editor" at bounding box center [265, 162] width 211 height 12
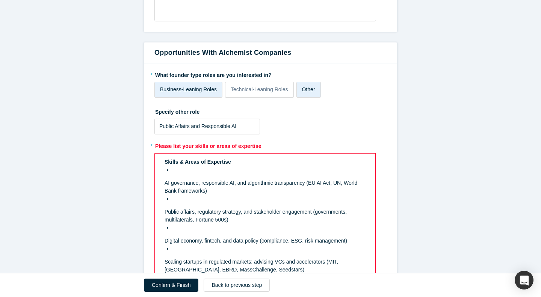
click at [182, 166] on div "rdw-editor" at bounding box center [269, 170] width 194 height 8
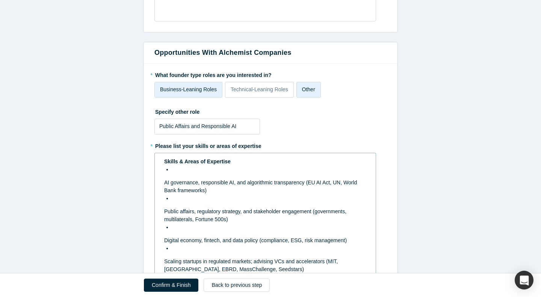
click at [164, 180] on span "AI governance, responsible AI, and algorithmic transparency (EU AI Act, UN, Wor…" at bounding box center [261, 187] width 194 height 14
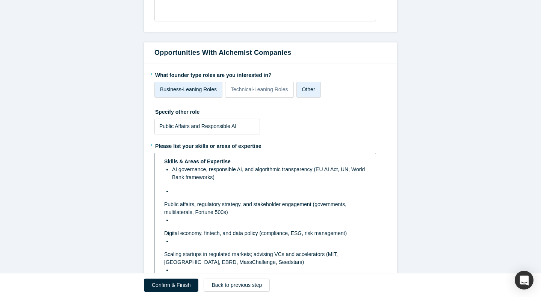
click at [165, 201] on span "Public affairs, regulatory strategy, and stakeholder engagement (governments, m…" at bounding box center [256, 208] width 184 height 14
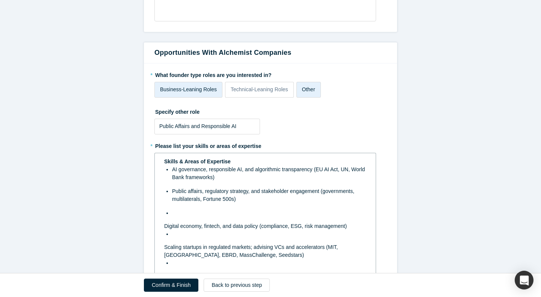
click at [164, 223] on span "Digital economy, fintech, and data policy (compliance, ESG, risk management)" at bounding box center [255, 226] width 183 height 6
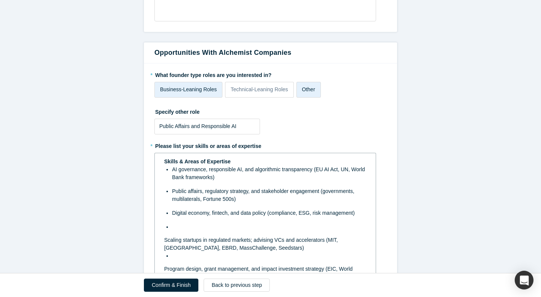
click at [163, 233] on div "Skills & Areas of Expertise AI governance, responsible AI, and algorithmic tran…" at bounding box center [265, 229] width 211 height 149
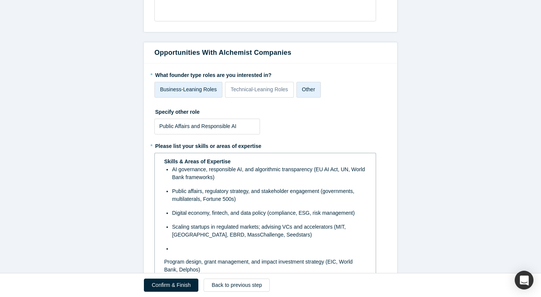
click at [163, 253] on div "Skills & Areas of Expertise AI governance, responsible AI, and algorithmic tran…" at bounding box center [265, 226] width 211 height 142
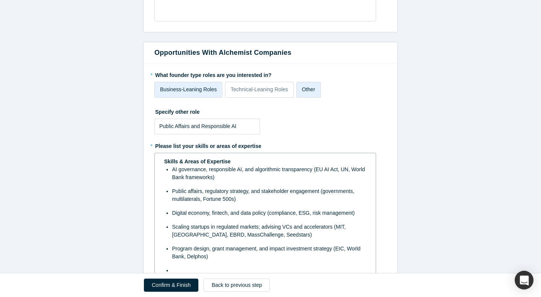
click at [176, 267] on div "rdw-editor" at bounding box center [269, 271] width 195 height 8
click at [164, 267] on span "Leadership development and executive coaching (Harvard & MIT programs)" at bounding box center [252, 270] width 177 height 6
click at [174, 166] on span "AI governance, responsible AI, and algorithmic transparency (EU AI Act, UN, Wor…" at bounding box center [269, 173] width 194 height 14
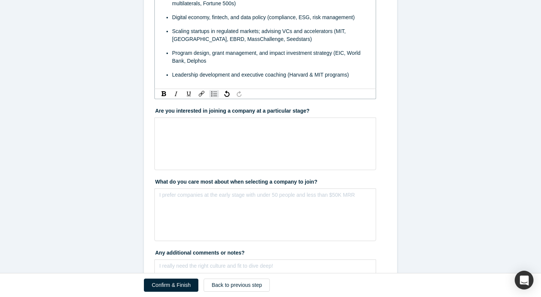
scroll to position [1057, 0]
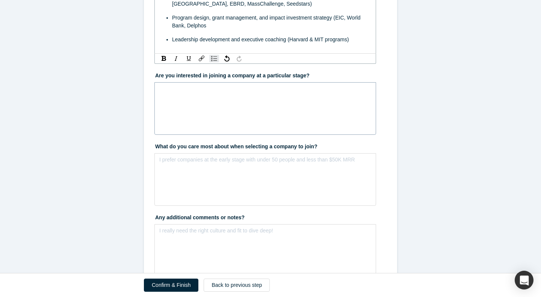
click at [255, 92] on div "rdw-wrapper" at bounding box center [265, 108] width 222 height 53
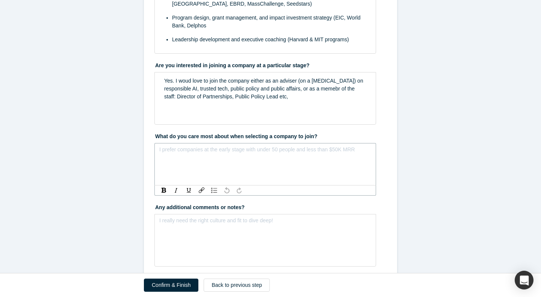
click at [228, 148] on div "rdw-editor" at bounding box center [265, 152] width 202 height 8
click at [306, 201] on label "Any additional comments or notes?" at bounding box center [270, 206] width 232 height 11
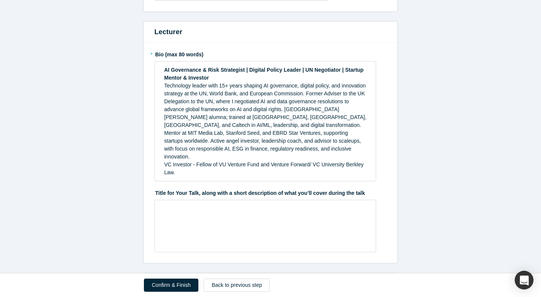
scroll to position [521, 0]
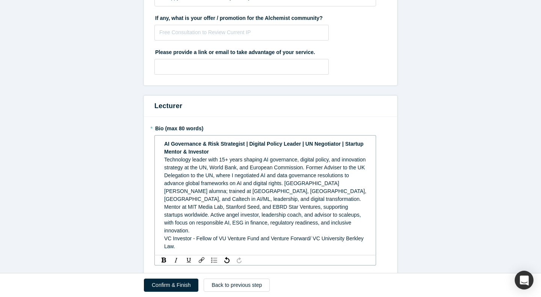
drag, startPoint x: 216, startPoint y: 152, endPoint x: 165, endPoint y: 144, distance: 52.4
click at [165, 144] on div "AI Governance & Risk Strategist | Digital Policy Leader | UN Negotiator | Start…" at bounding box center [265, 148] width 202 height 16
click at [165, 145] on span "AI Governance & Risk Strategist | Digital Policy Leader | UN Negotiator | Start…" at bounding box center [264, 148] width 201 height 14
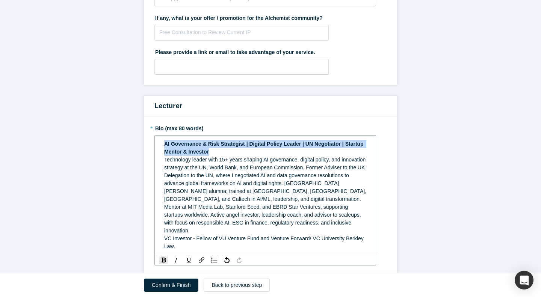
drag, startPoint x: 165, startPoint y: 143, endPoint x: 211, endPoint y: 154, distance: 47.8
click at [211, 154] on div "AI Governance & Risk Strategist | Digital Policy Leader | UN Negotiator | Start…" at bounding box center [265, 148] width 202 height 16
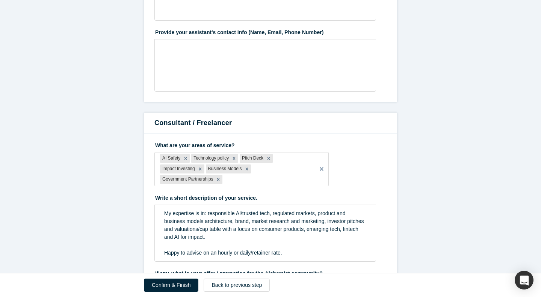
scroll to position [267, 0]
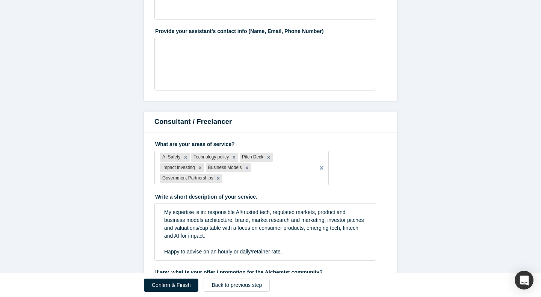
click at [166, 209] on span "My expertise is in: responsible AI/trusted tech, regulated markets, product and…" at bounding box center [264, 224] width 201 height 30
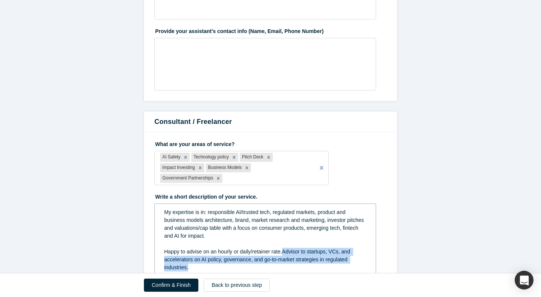
drag, startPoint x: 283, startPoint y: 252, endPoint x: 293, endPoint y: 268, distance: 19.2
click at [293, 268] on div "Happy to advise on an hourly or daily/retainer rate.Advisor to startups, VCs, a…" at bounding box center [265, 260] width 202 height 24
copy span "Advisor to startups, VCs, and accelerators on AI policy, governance, and go-to-…"
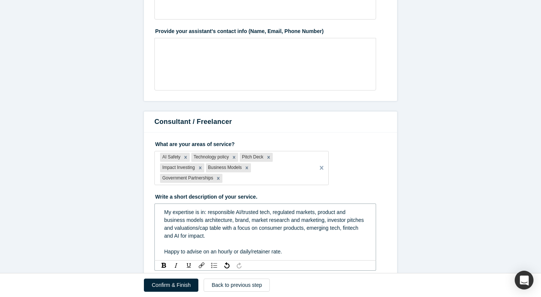
click at [165, 211] on span "My expertise is in: responsible AI/trusted tech, regulated markets, product and…" at bounding box center [264, 224] width 201 height 30
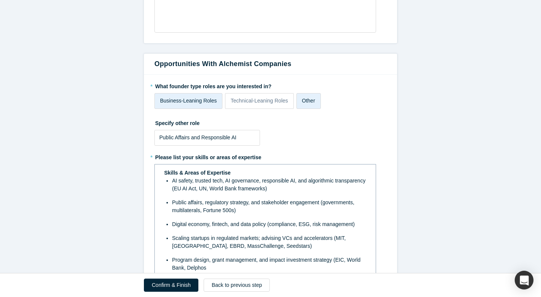
scroll to position [826, 0]
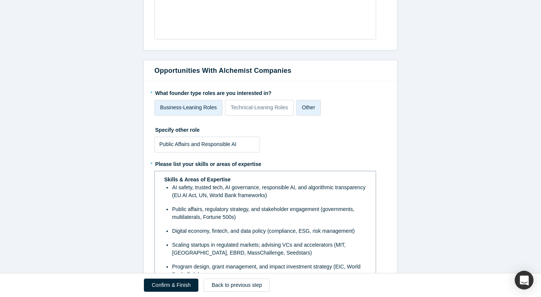
click at [184, 210] on span "Public affairs, regulatory strategy, and stakeholder engagement (governments, m…" at bounding box center [264, 213] width 184 height 14
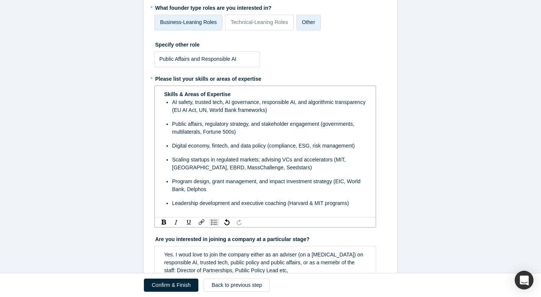
scroll to position [951, 0]
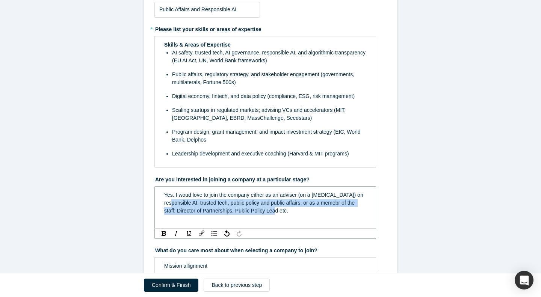
click at [186, 198] on span "Yes. I woud love to join the company either as an adviser (on a [MEDICAL_DATA])…" at bounding box center [264, 203] width 201 height 22
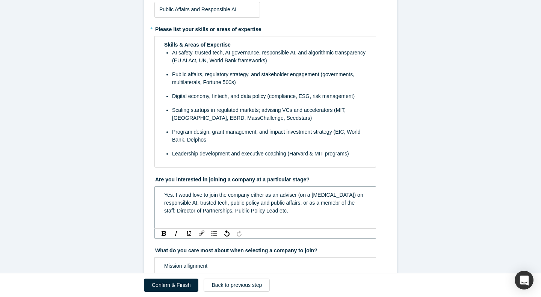
click at [184, 192] on span "Yes. I woud love to join the company either as an adviser (on a [MEDICAL_DATA])…" at bounding box center [264, 203] width 201 height 22
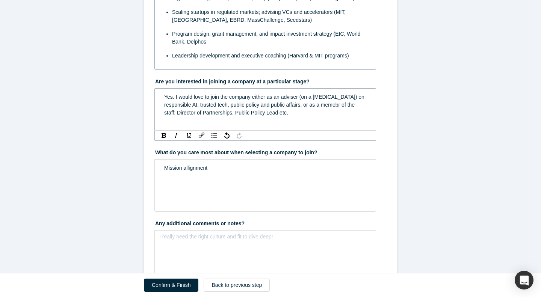
scroll to position [1118, 0]
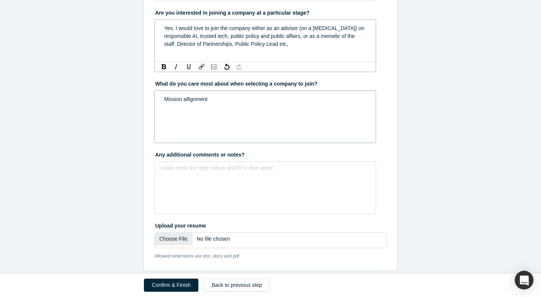
click at [195, 96] on span "Mission allignment" at bounding box center [185, 99] width 43 height 6
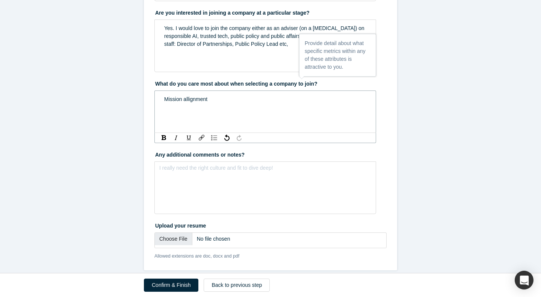
click at [183, 96] on span "Mission allignment" at bounding box center [185, 99] width 43 height 6
click at [187, 96] on span "Mission allignment" at bounding box center [185, 99] width 43 height 6
click at [188, 96] on span "Mission allignment" at bounding box center [185, 99] width 43 height 6
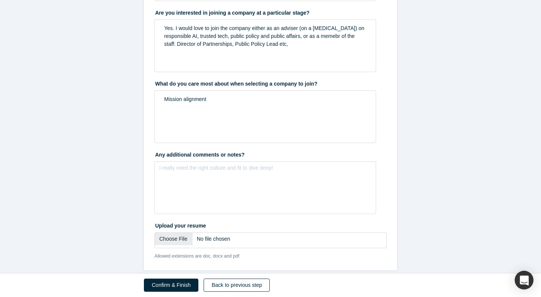
type input "C:\fakepath\Kasia_Jakimowicz_Trusted AI_August.pdf"
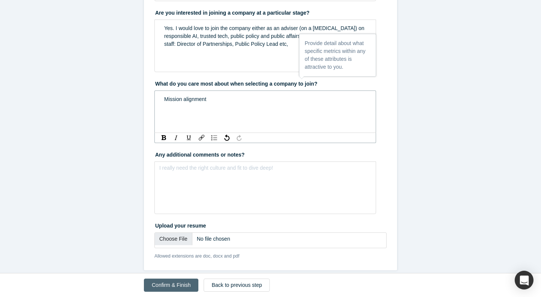
click at [174, 286] on button "Confirm & Finish" at bounding box center [171, 285] width 54 height 13
